Goal: Task Accomplishment & Management: Manage account settings

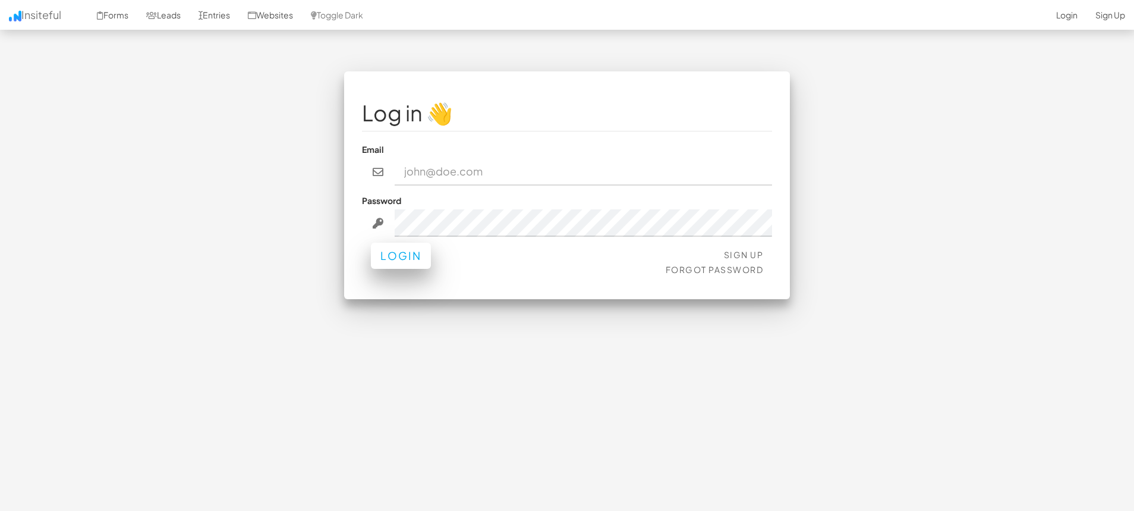
type input "[PERSON_NAME][EMAIL_ADDRESS][DOMAIN_NAME]"
click at [415, 253] on button "Login" at bounding box center [401, 255] width 60 height 26
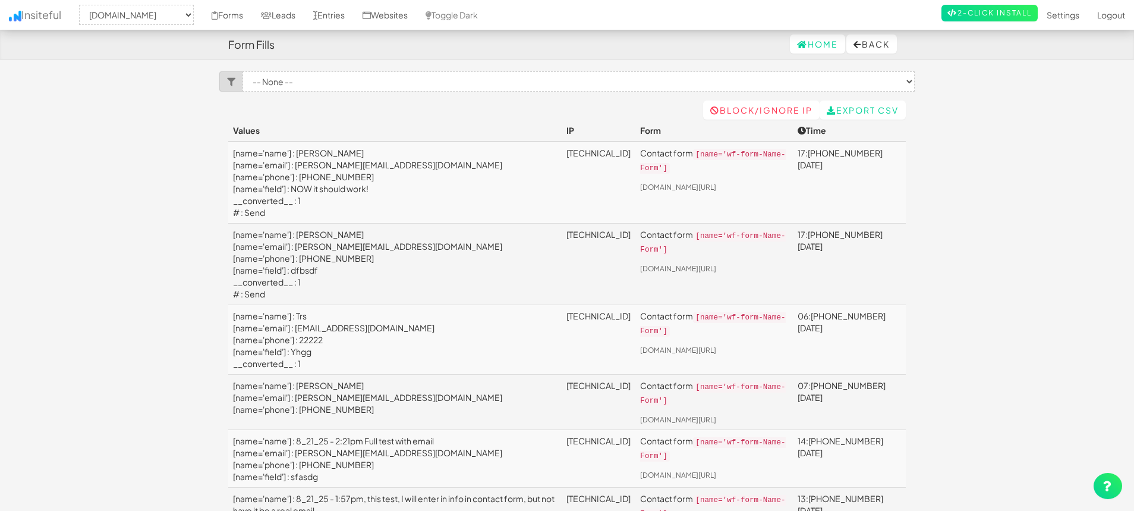
select select "2378"
click at [479, 13] on link "Toggle Dark" at bounding box center [452, 15] width 70 height 30
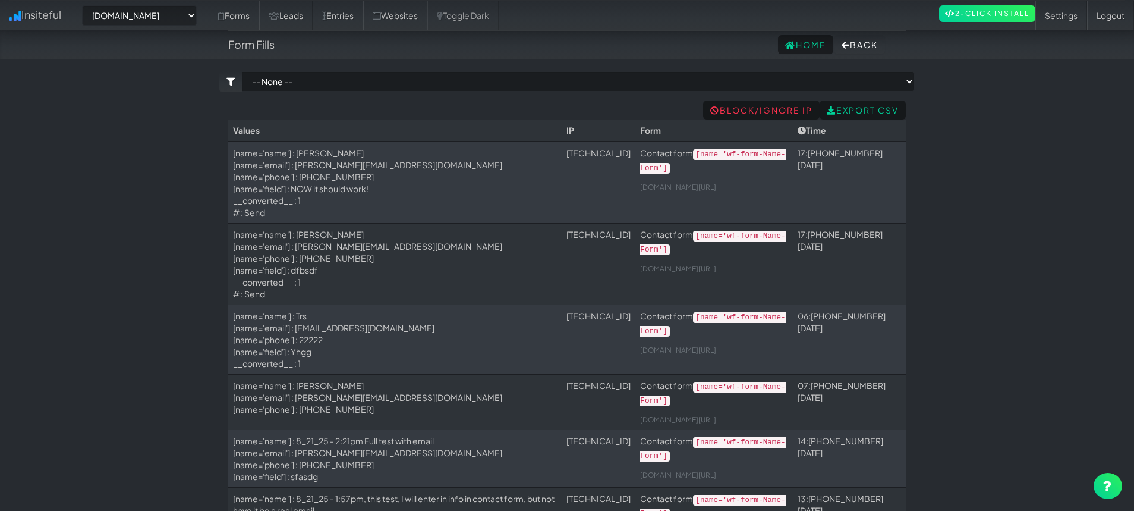
select select "2378"
click at [1068, 18] on link "Settings" at bounding box center [1061, 16] width 52 height 30
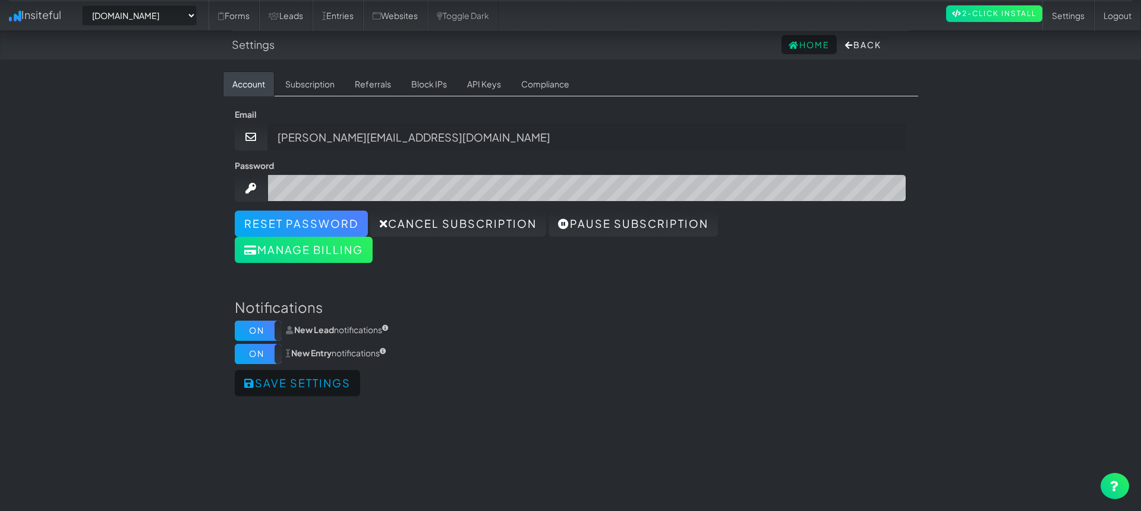
select select "2378"
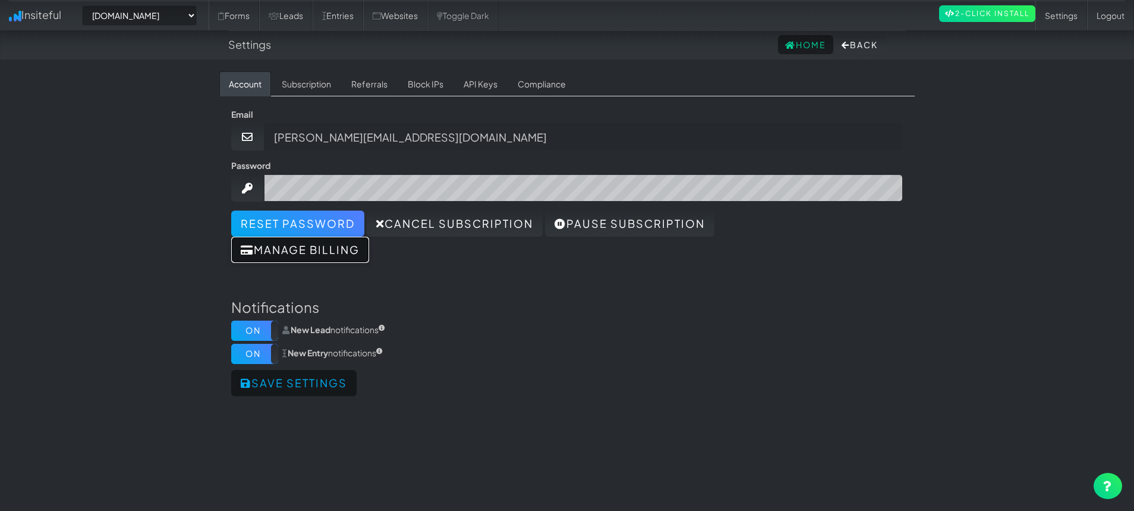
click at [351, 250] on button "Manage billing" at bounding box center [300, 250] width 138 height 26
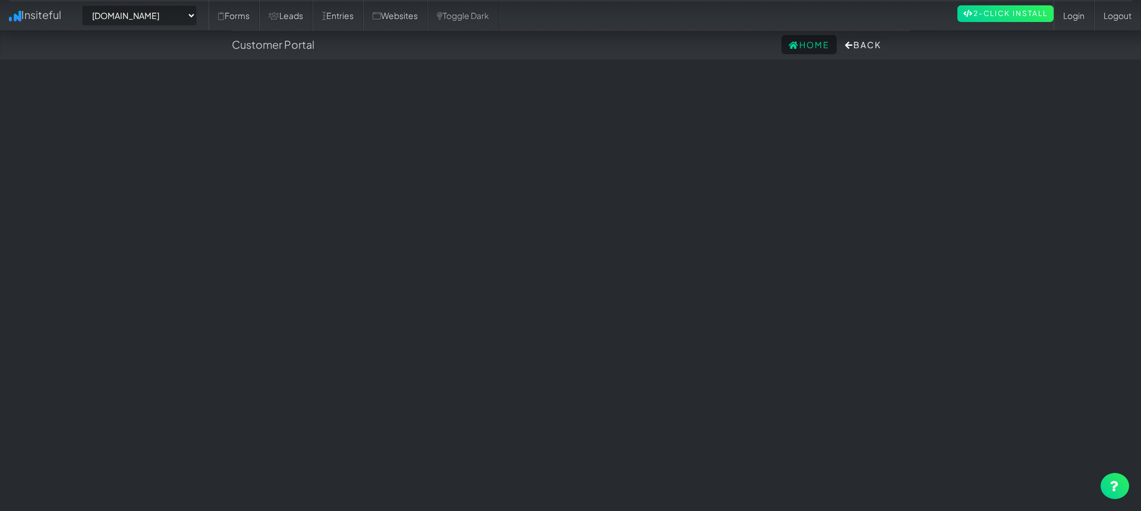
select select "2378"
